Goal: Find specific page/section: Find specific page/section

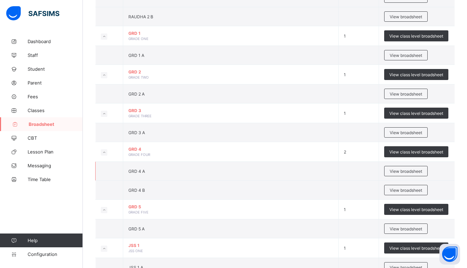
scroll to position [192, 0]
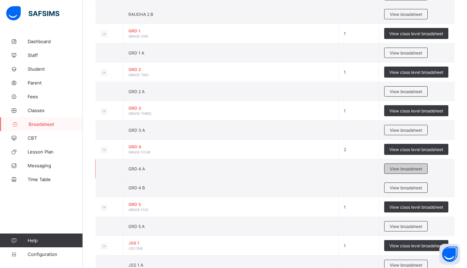
click at [404, 166] on div "View broadsheet" at bounding box center [407, 169] width 44 height 10
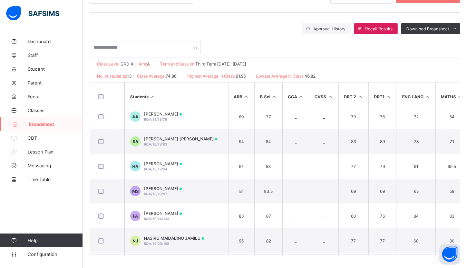
scroll to position [32, 0]
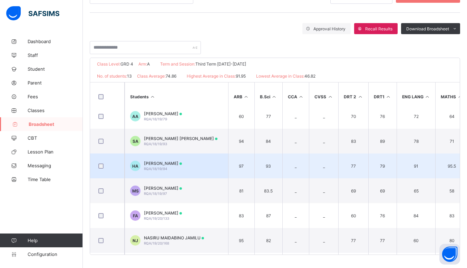
click at [182, 163] on span "[PERSON_NAME]" at bounding box center [163, 163] width 38 height 5
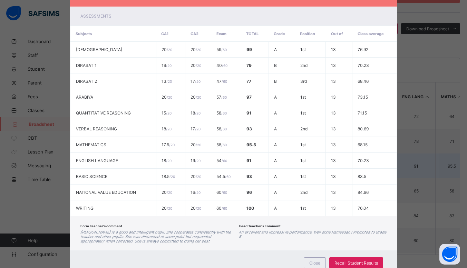
scroll to position [146, 0]
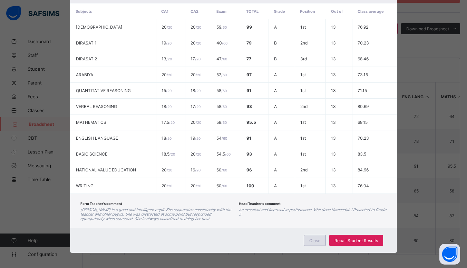
click at [320, 242] on div "Close" at bounding box center [315, 240] width 22 height 11
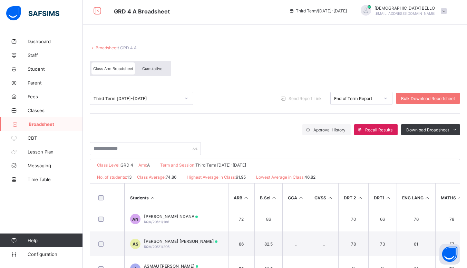
scroll to position [0, 0]
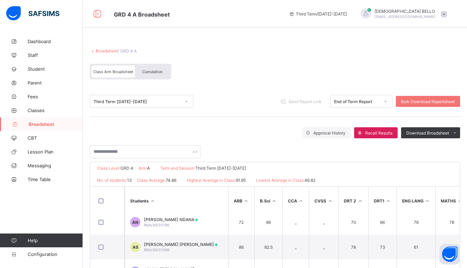
click at [413, 17] on span "[EMAIL_ADDRESS][DOMAIN_NAME]" at bounding box center [405, 17] width 61 height 4
click at [322, 75] on div "Class Arm Broadsheet Cumulative" at bounding box center [275, 73] width 371 height 26
click at [48, 41] on span "Dashboard" at bounding box center [55, 42] width 55 height 6
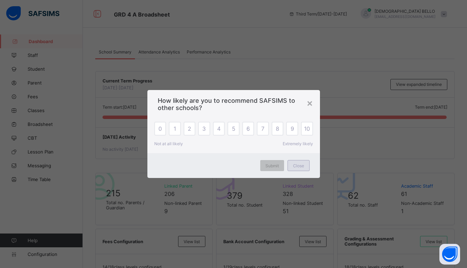
click at [302, 166] on span "Close" at bounding box center [298, 165] width 11 height 5
